Goal: Task Accomplishment & Management: Use online tool/utility

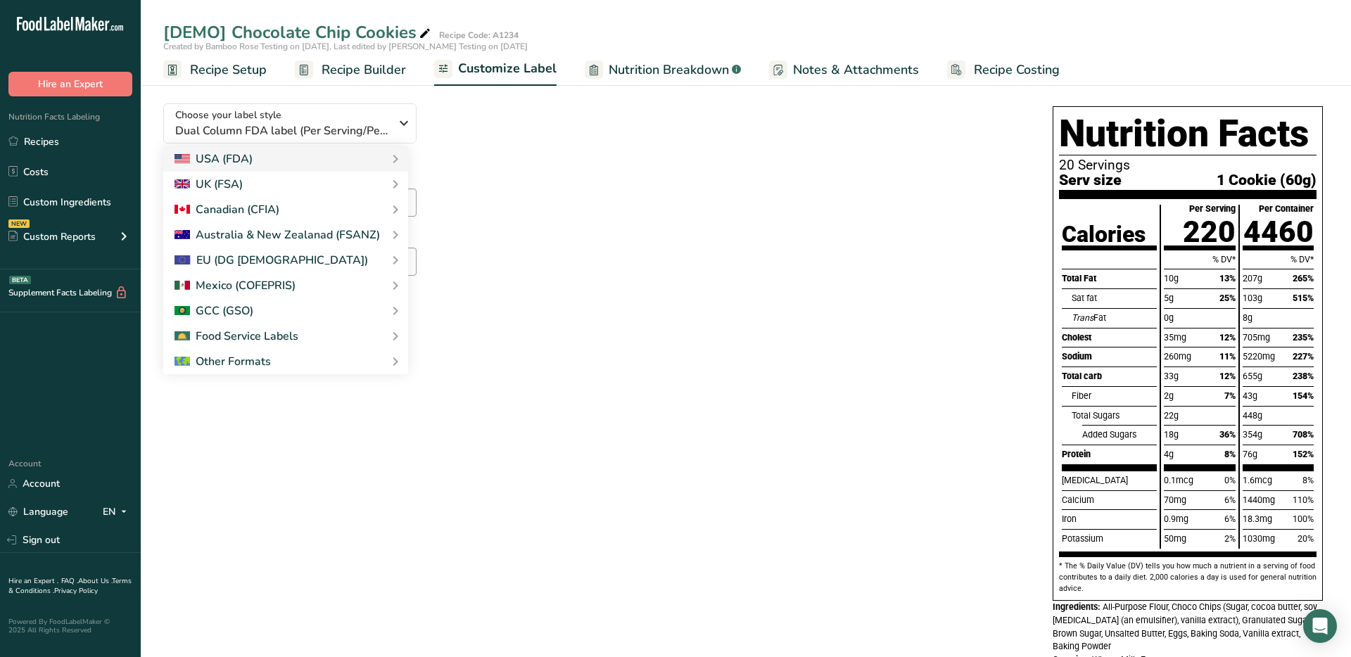
scroll to position [79, 0]
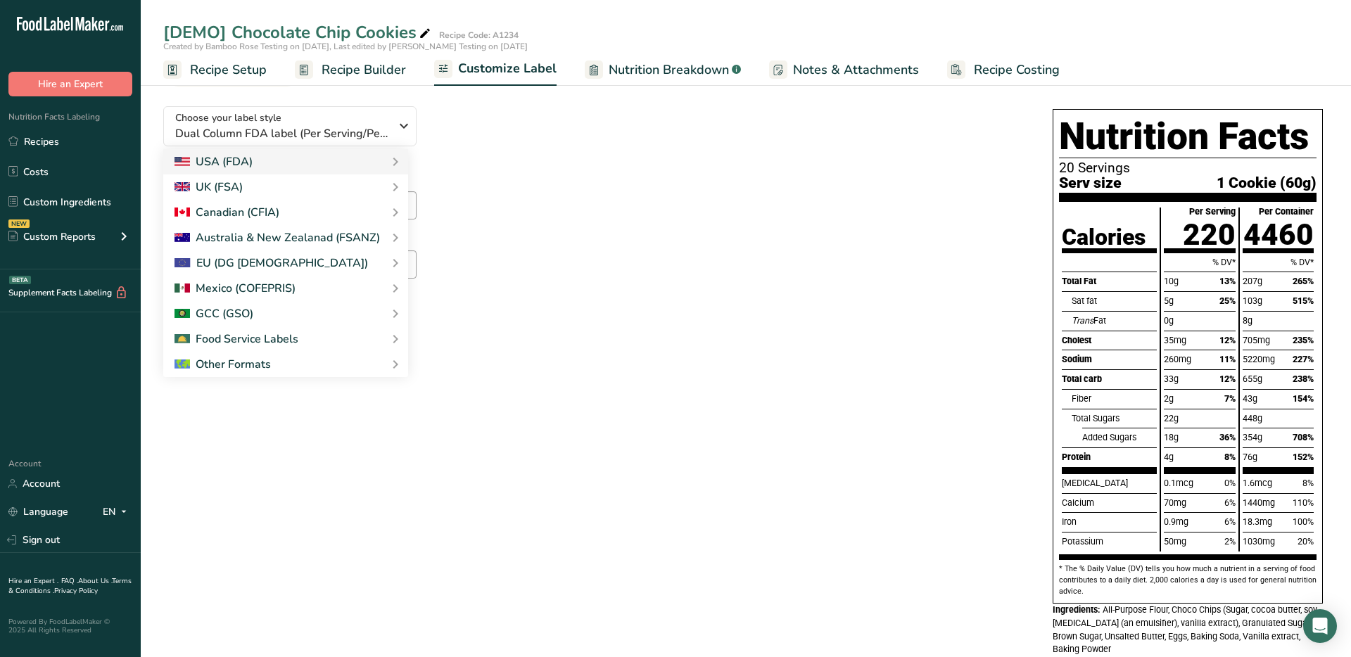
drag, startPoint x: 1229, startPoint y: 398, endPoint x: 1237, endPoint y: 398, distance: 7.7
click at [1232, 398] on span "7%" at bounding box center [1230, 398] width 11 height 11
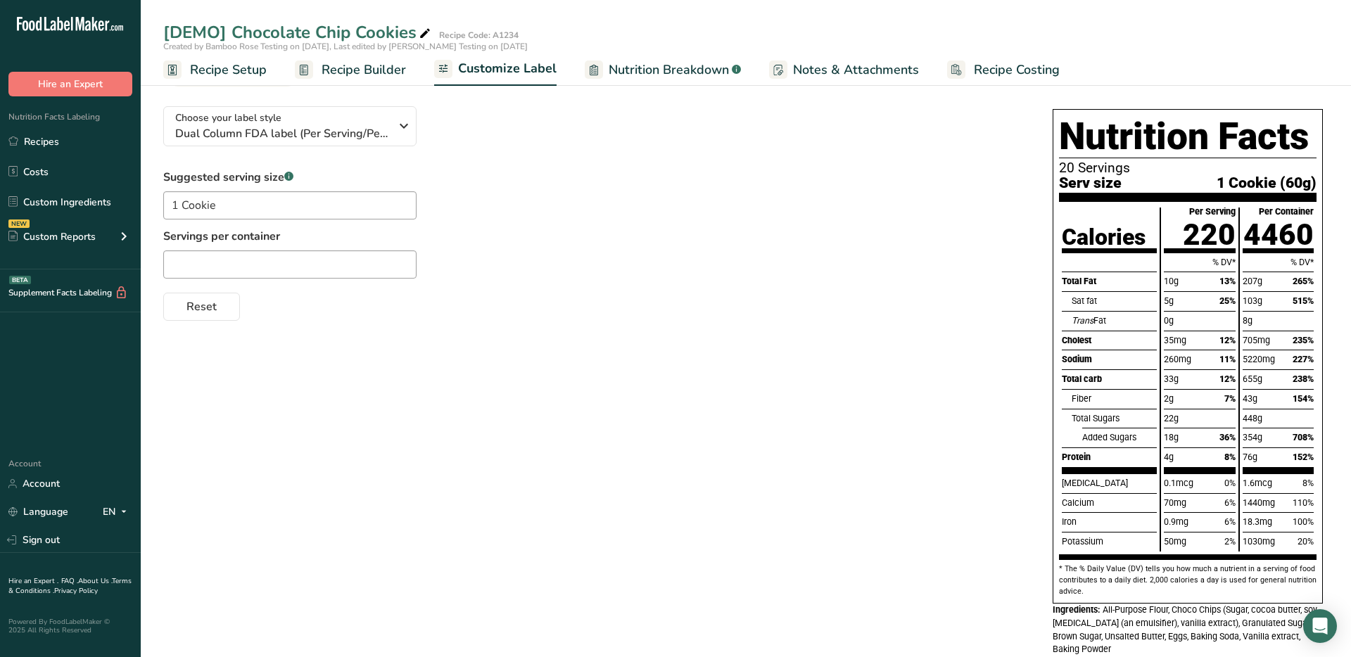
click at [650, 58] on link "Nutrition Breakdown .a-a{fill:#347362;}.b-a{fill:#fff;}" at bounding box center [663, 70] width 156 height 32
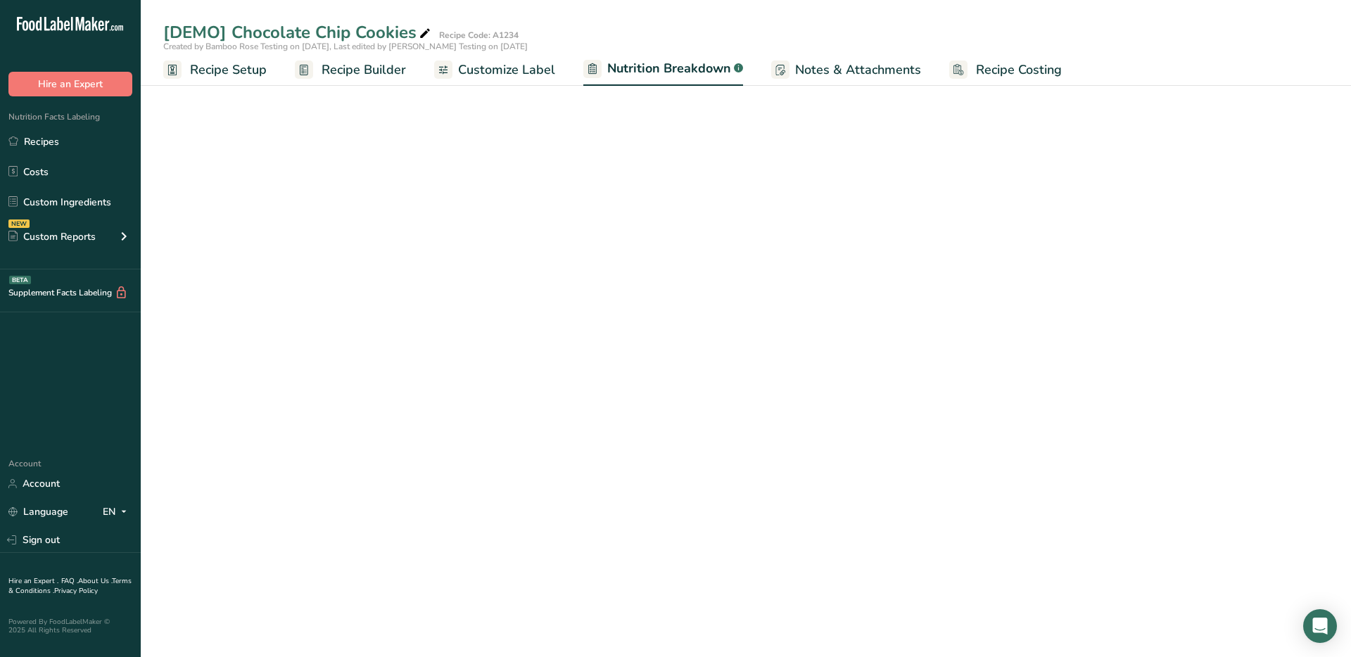
select select "Calories"
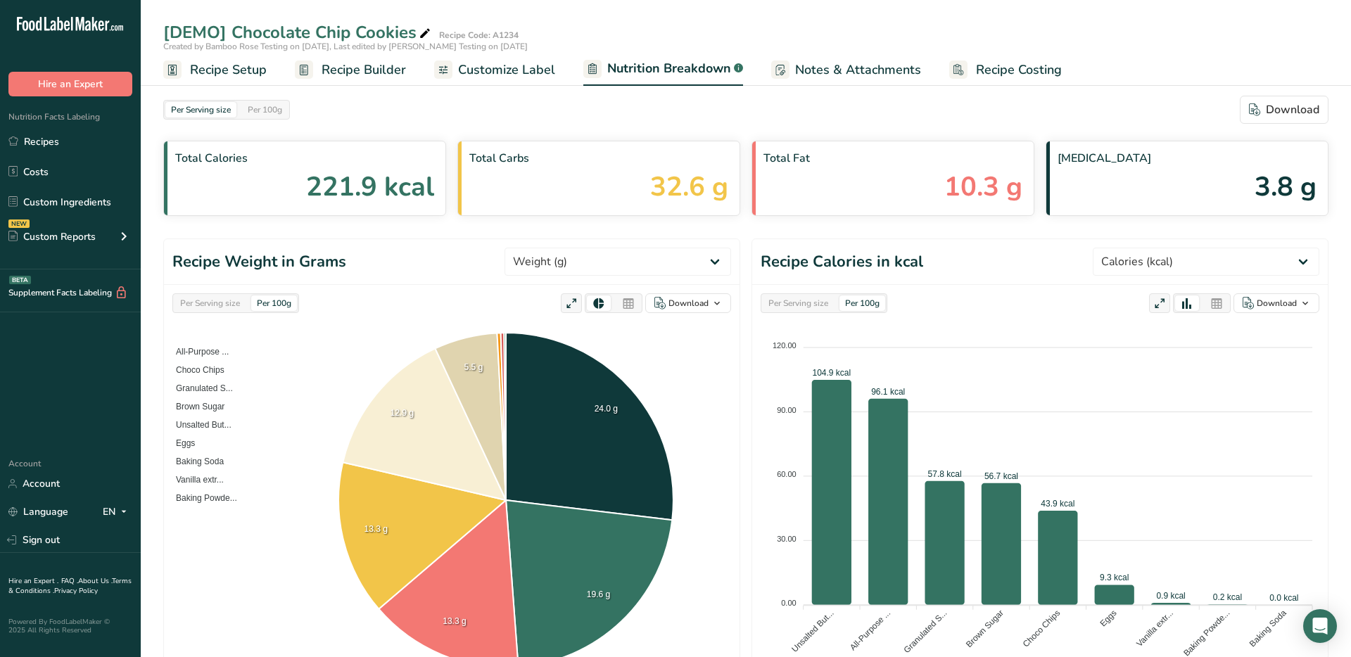
click at [530, 68] on span "Customize Label" at bounding box center [506, 70] width 97 height 19
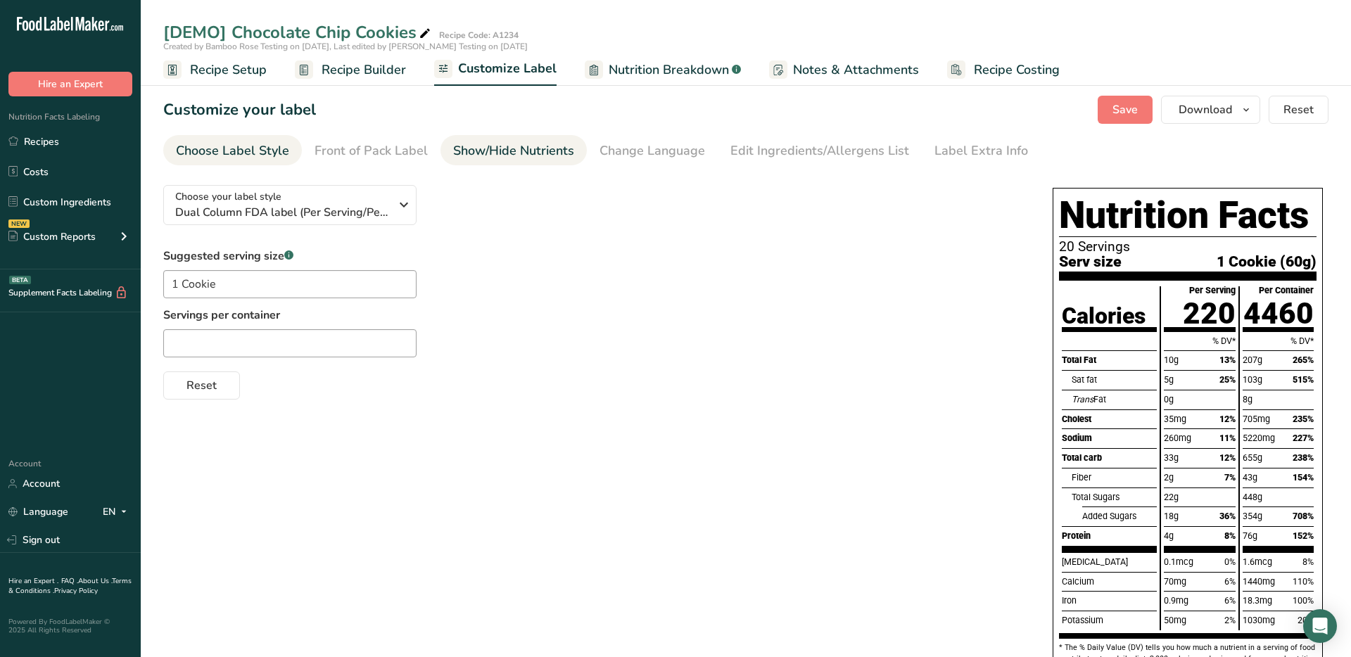
click at [520, 148] on div "Show/Hide Nutrients" at bounding box center [513, 150] width 121 height 19
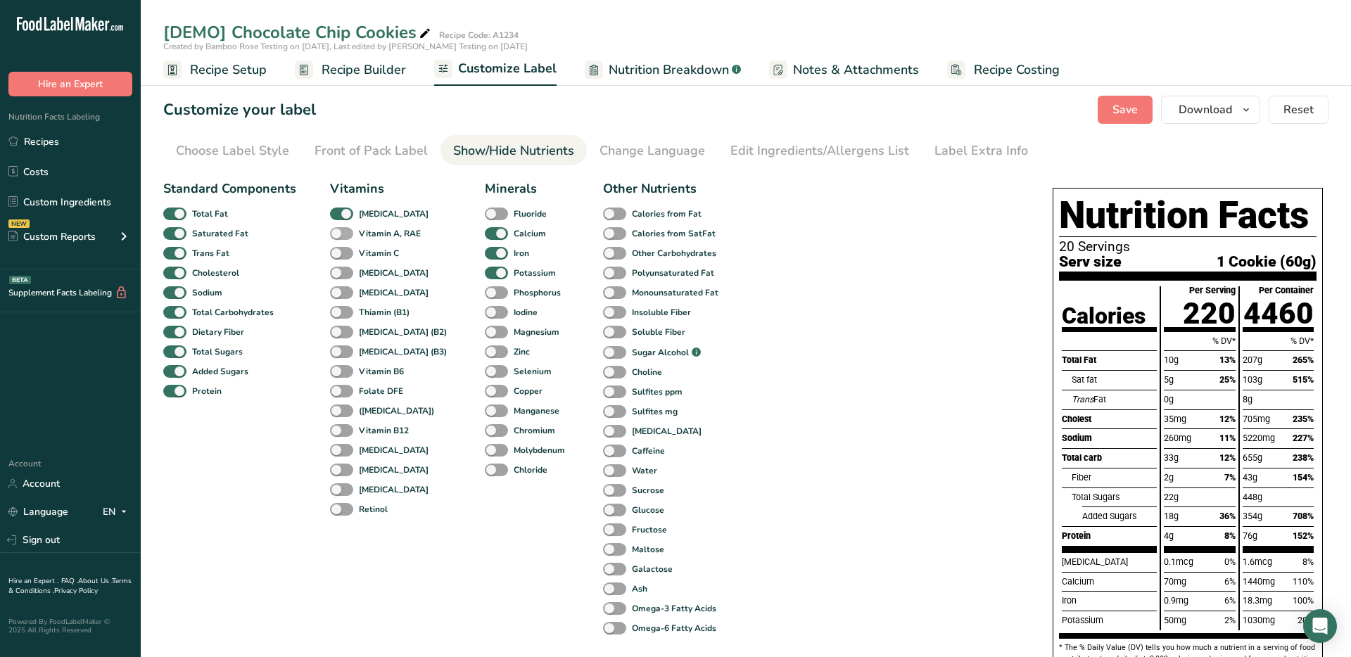
click at [339, 237] on span at bounding box center [341, 233] width 23 height 13
click at [339, 237] on input "Vitamin A, RAE" at bounding box center [334, 233] width 9 height 9
checkbox input "true"
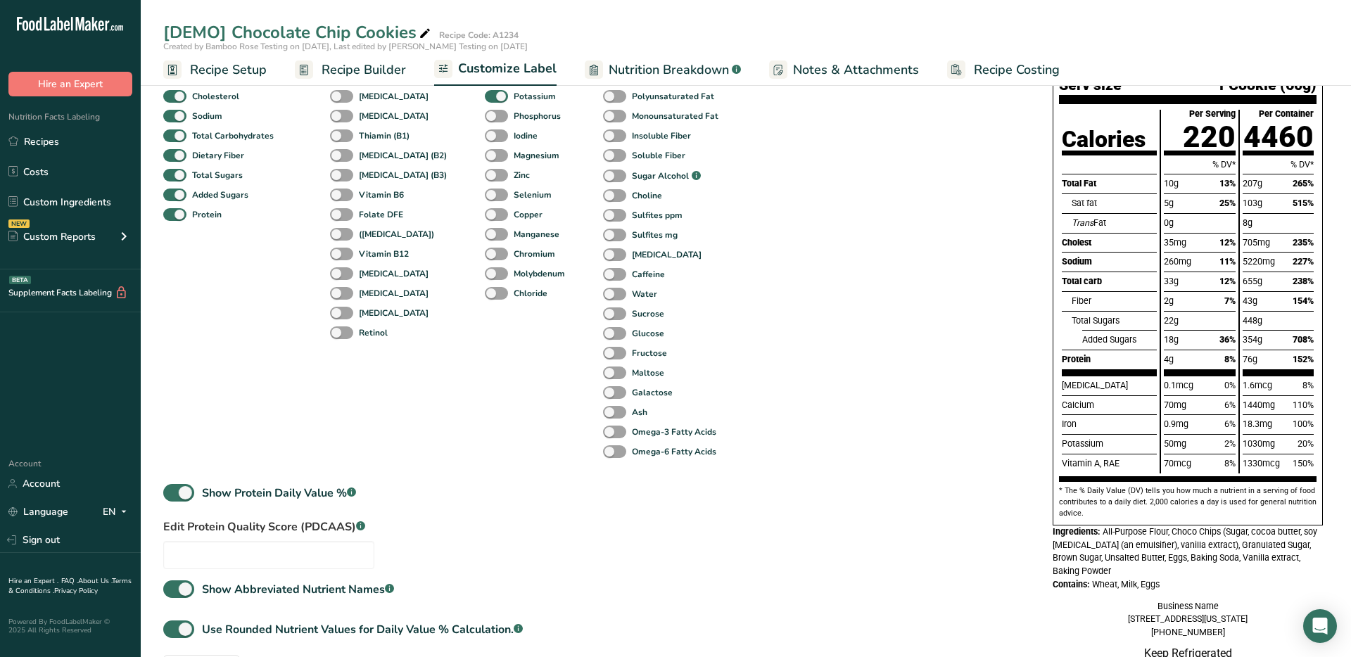
scroll to position [215, 0]
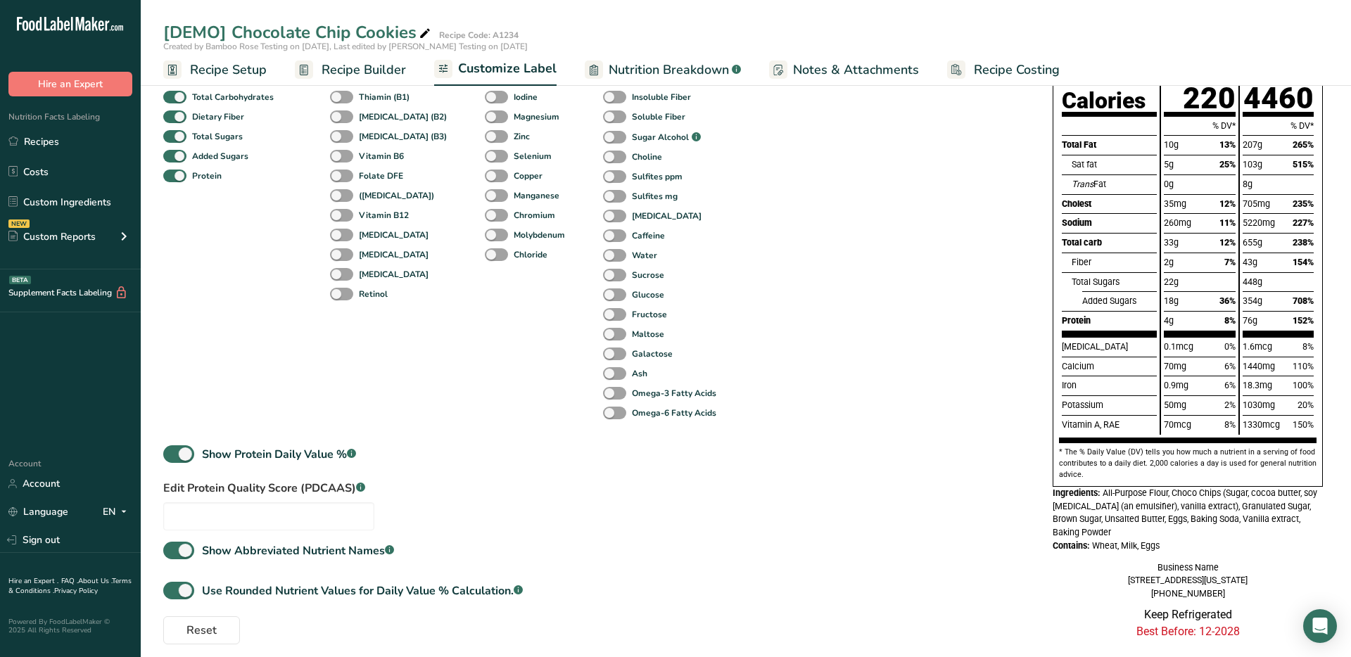
drag, startPoint x: 1221, startPoint y: 422, endPoint x: 1306, endPoint y: 425, distance: 85.2
click at [1303, 425] on div "Calories Total Fat Sat fat Trans Fat Cholest Sodium Total carb Fiber Total Suga…" at bounding box center [1188, 257] width 258 height 372
click at [1309, 425] on span "150%" at bounding box center [1303, 424] width 21 height 11
drag, startPoint x: 1314, startPoint y: 426, endPoint x: 1215, endPoint y: 425, distance: 98.5
click at [1215, 425] on div "Calories Total Fat Sat fat Trans Fat Cholest Sodium Total carb Fiber Total Suga…" at bounding box center [1188, 257] width 258 height 372
